Goal: Register for event/course

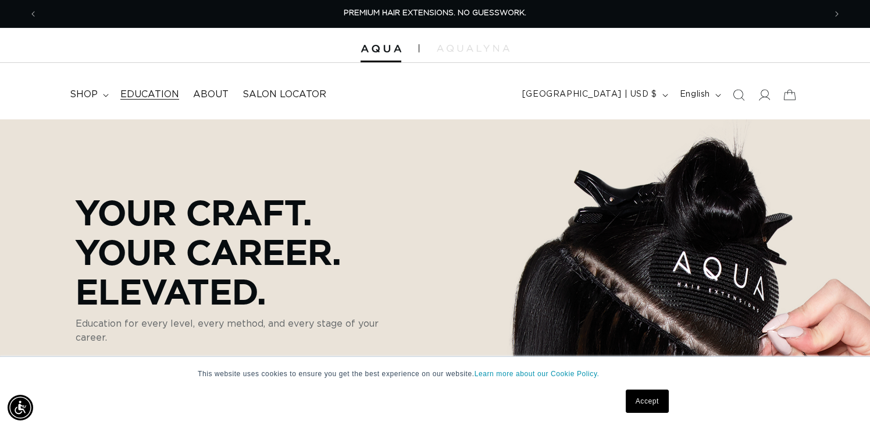
click at [169, 95] on span "Education" at bounding box center [149, 94] width 59 height 12
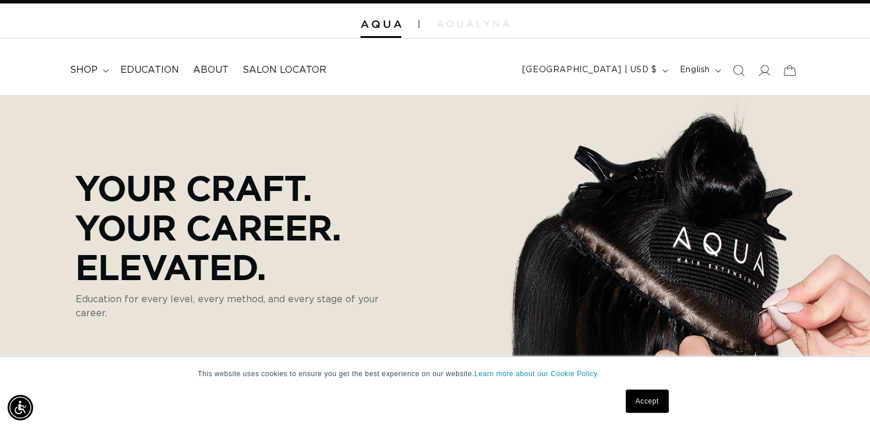
scroll to position [25, 0]
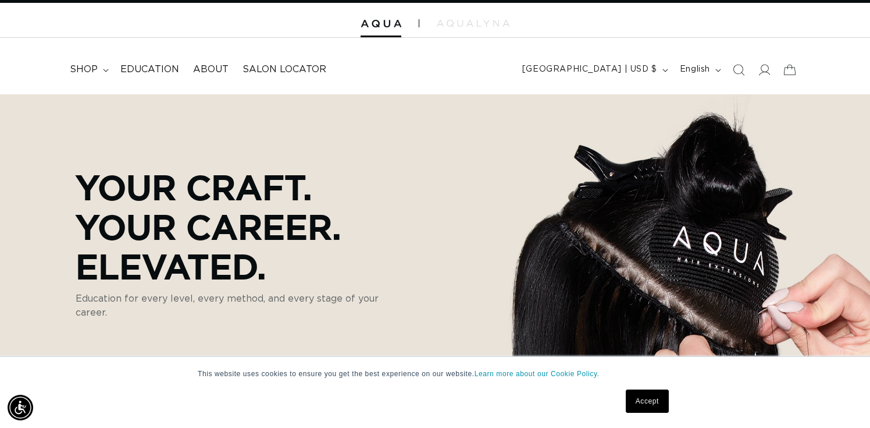
click at [657, 397] on link "Accept" at bounding box center [647, 400] width 43 height 23
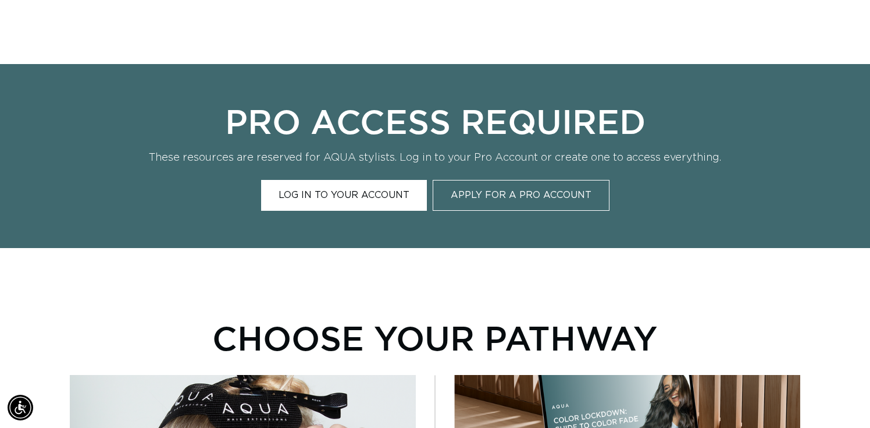
scroll to position [0, 788]
click at [372, 196] on link "Log In to Your Account" at bounding box center [344, 195] width 166 height 31
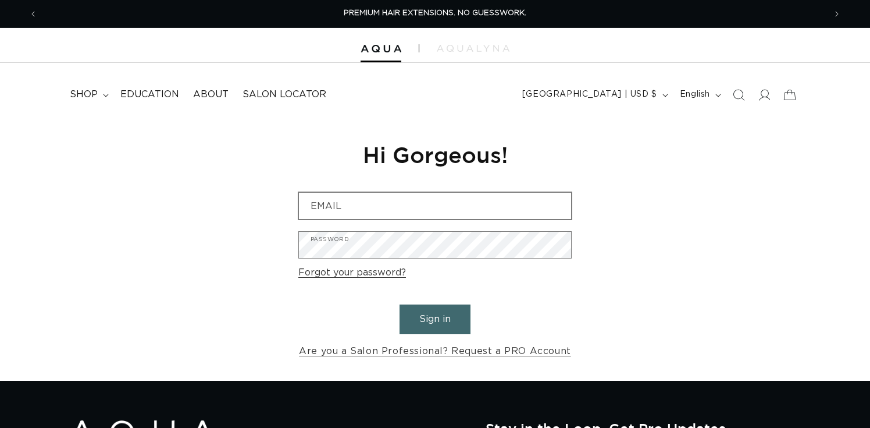
click at [369, 204] on input "Email" at bounding box center [435, 206] width 272 height 26
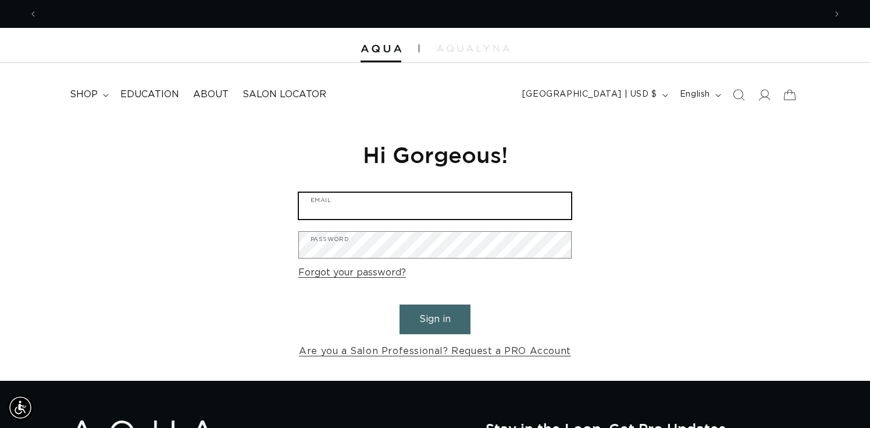
scroll to position [0, 1576]
click at [352, 202] on input "Email" at bounding box center [435, 206] width 272 height 26
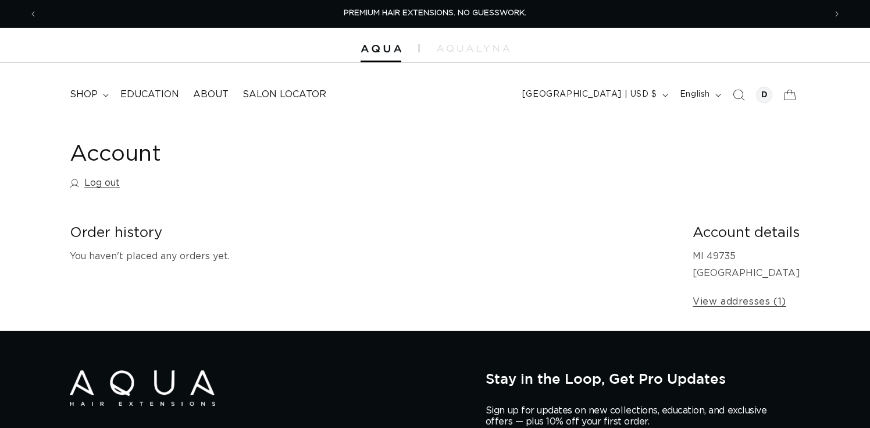
click at [404, 236] on h2 "Order history" at bounding box center [372, 233] width 605 height 18
click at [148, 96] on span "Education" at bounding box center [149, 94] width 59 height 12
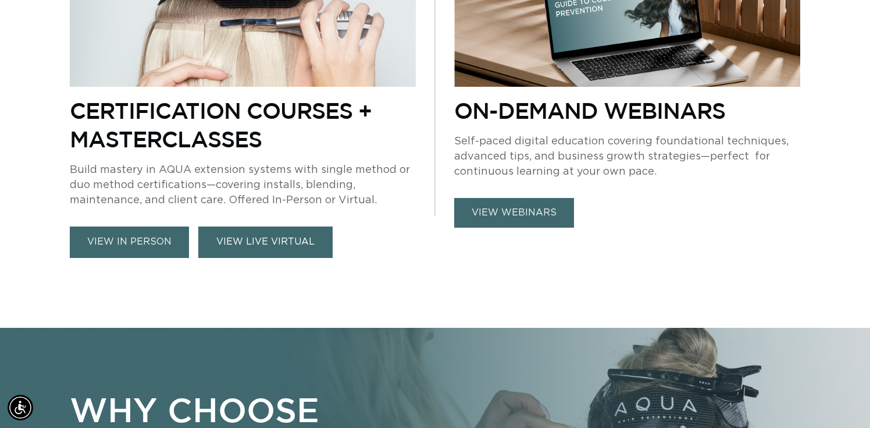
scroll to position [0, 788]
click at [276, 249] on link "VIEW LIVE VIRTUAL" at bounding box center [265, 241] width 134 height 31
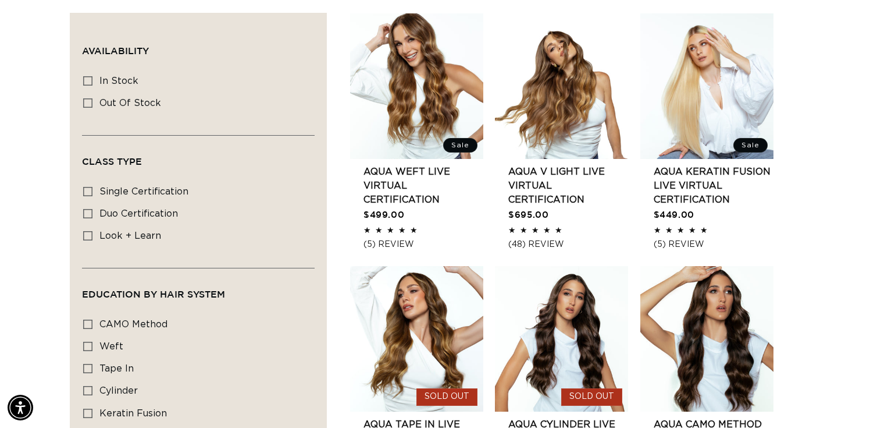
scroll to position [405, 0]
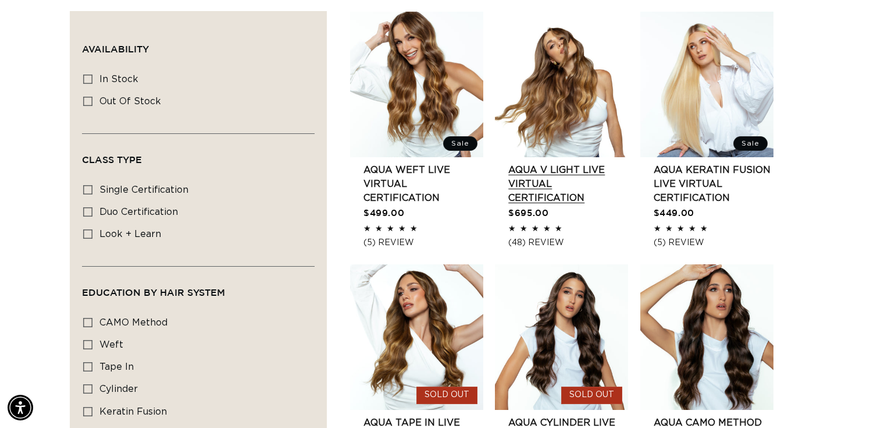
click at [552, 179] on link "AQUA V Light LIVE VIRTUAL Certification" at bounding box center [569, 184] width 120 height 42
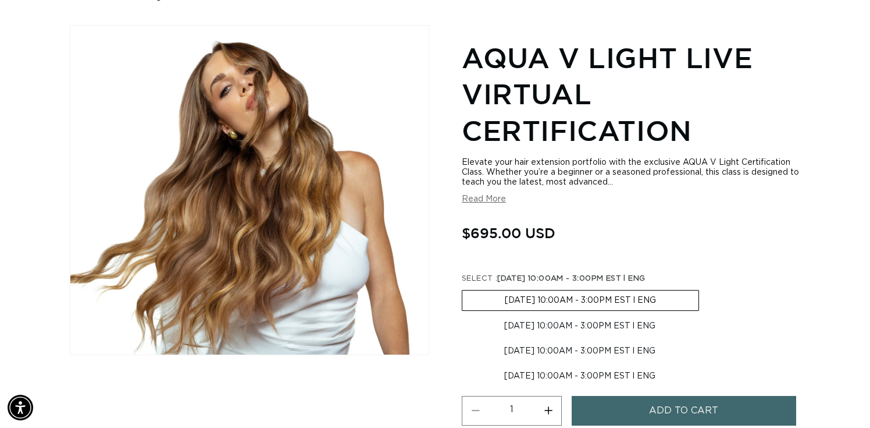
scroll to position [137, 0]
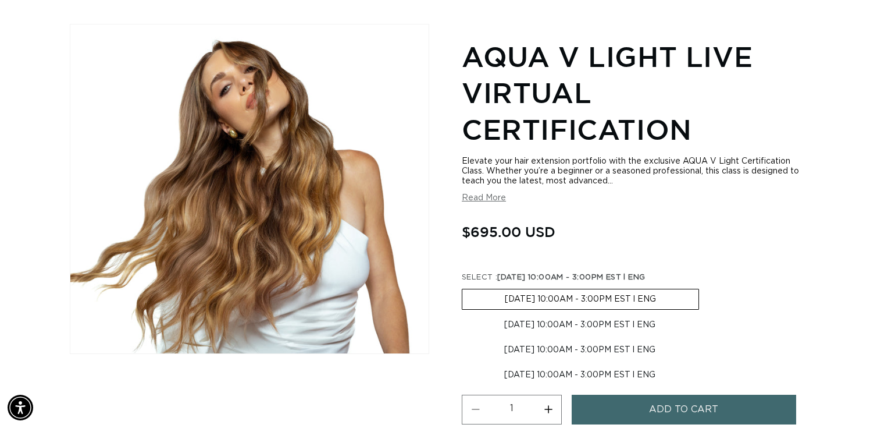
click at [493, 195] on button "Read More" at bounding box center [484, 198] width 44 height 10
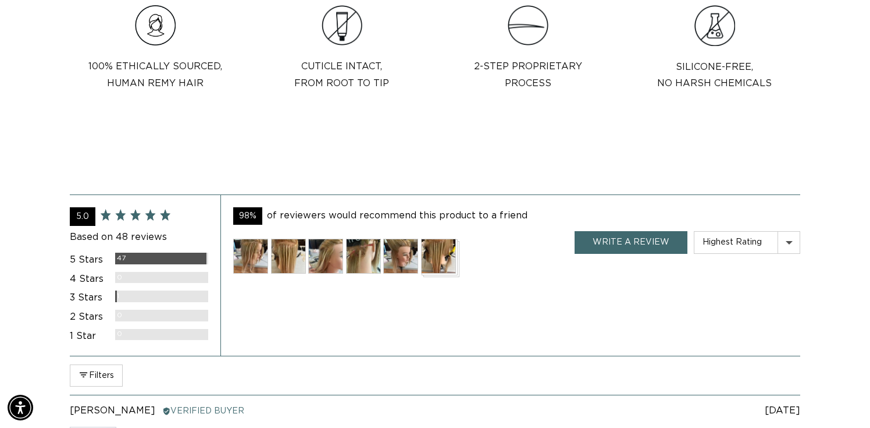
scroll to position [0, 0]
click at [248, 252] on img at bounding box center [250, 256] width 35 height 35
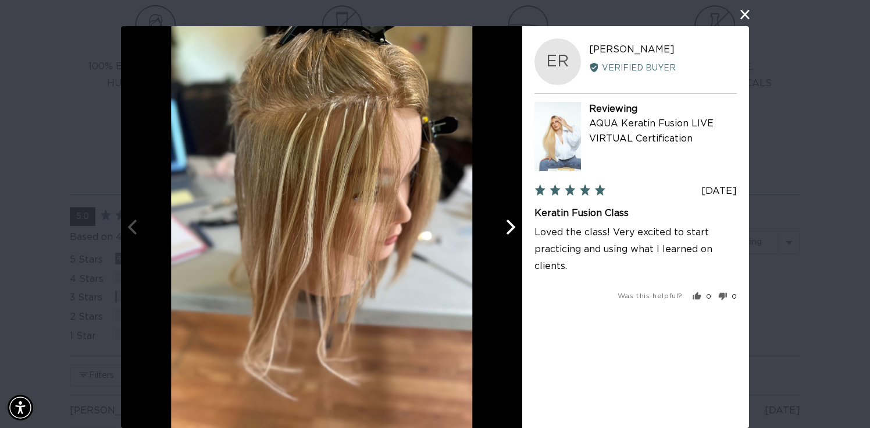
scroll to position [0, 1576]
click at [744, 13] on button "close this modal window" at bounding box center [745, 15] width 14 height 14
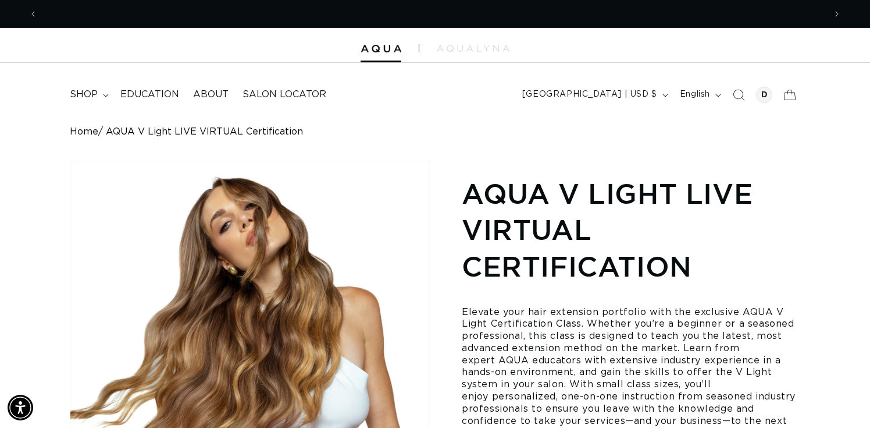
scroll to position [0, 788]
